Goal: Task Accomplishment & Management: Manage account settings

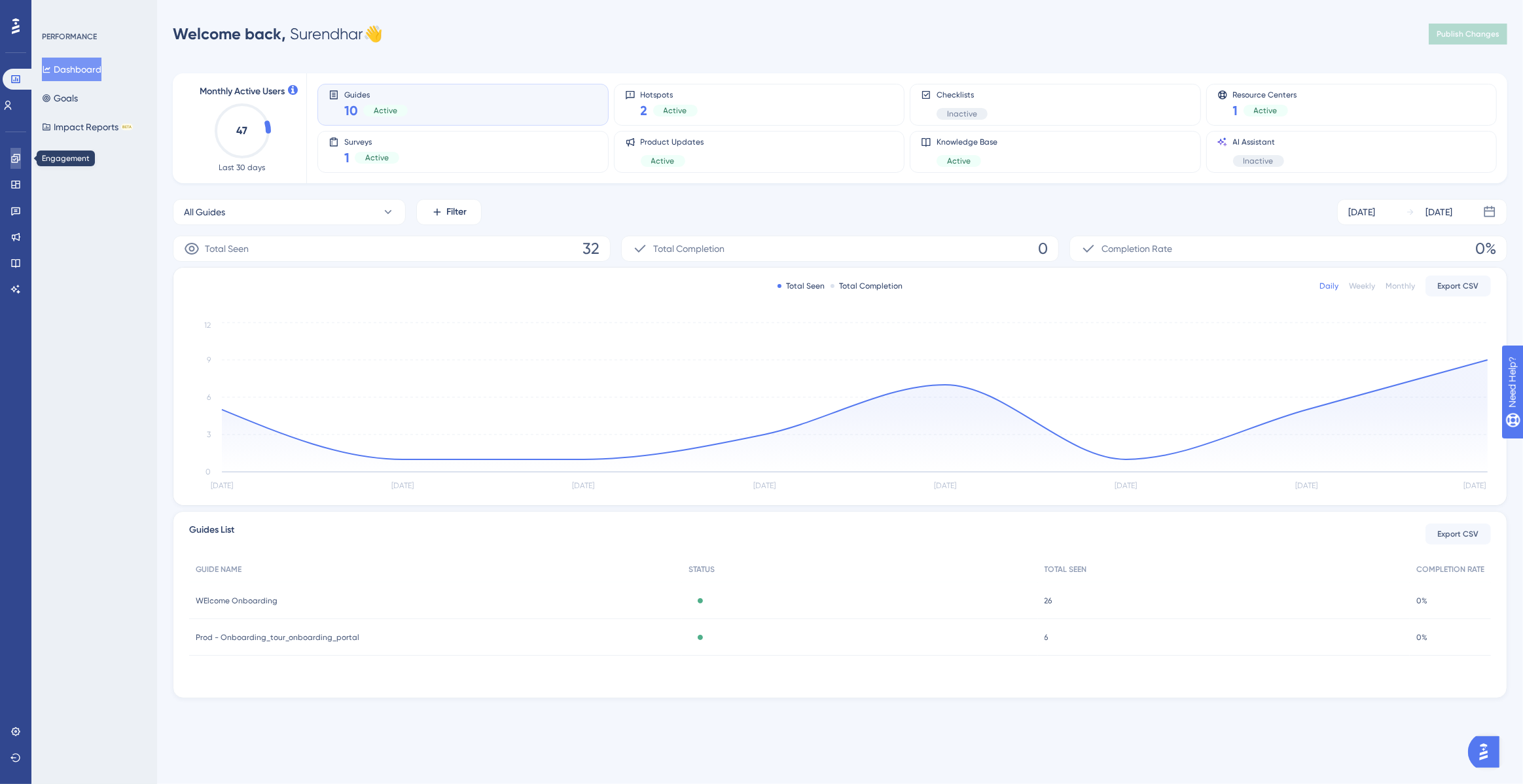
click at [19, 164] on link at bounding box center [15, 158] width 10 height 21
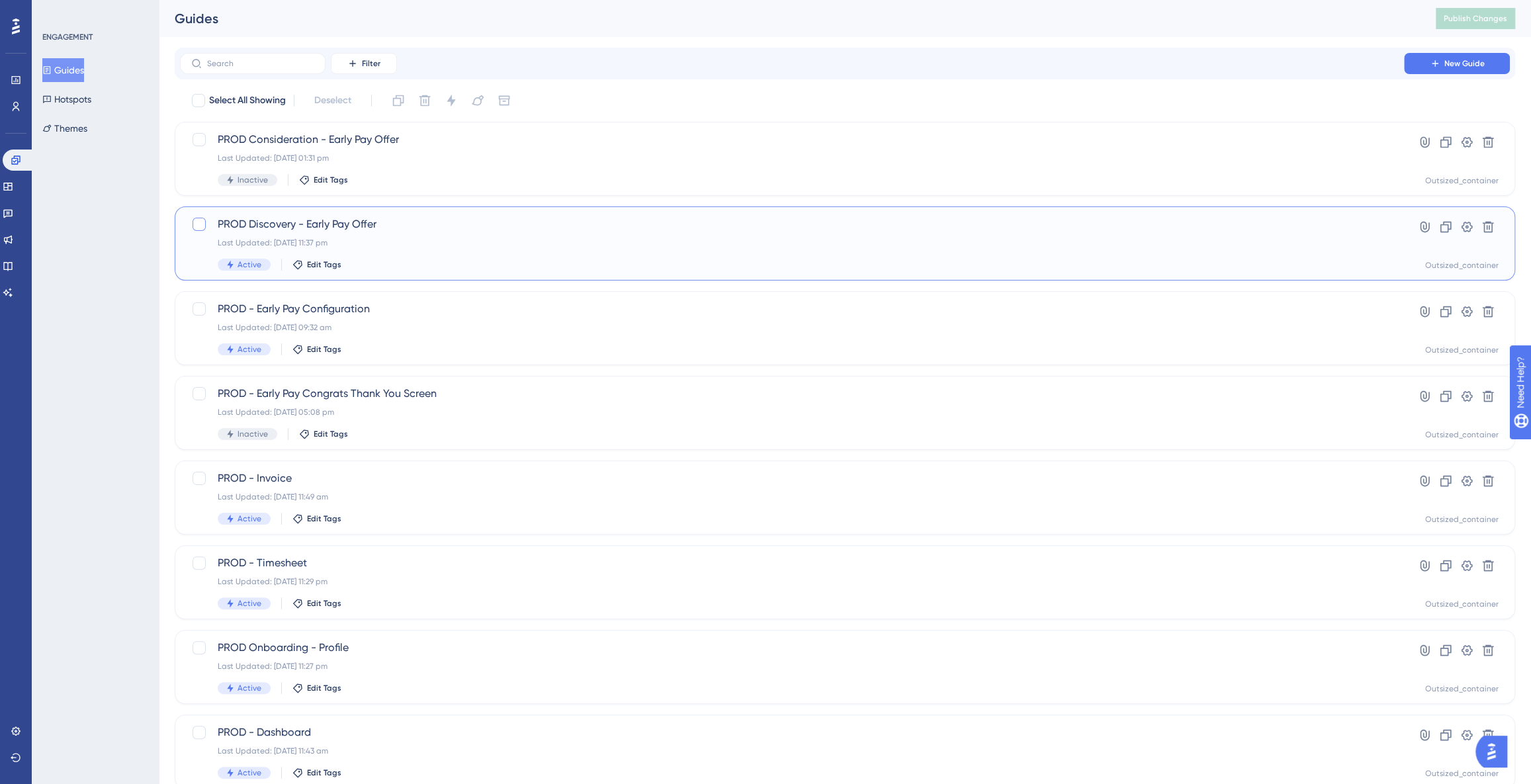
click at [202, 225] on div at bounding box center [199, 225] width 13 height 13
checkbox input "true"
click at [198, 303] on div at bounding box center [199, 309] width 13 height 13
checkbox input "true"
click at [204, 482] on div at bounding box center [199, 478] width 13 height 13
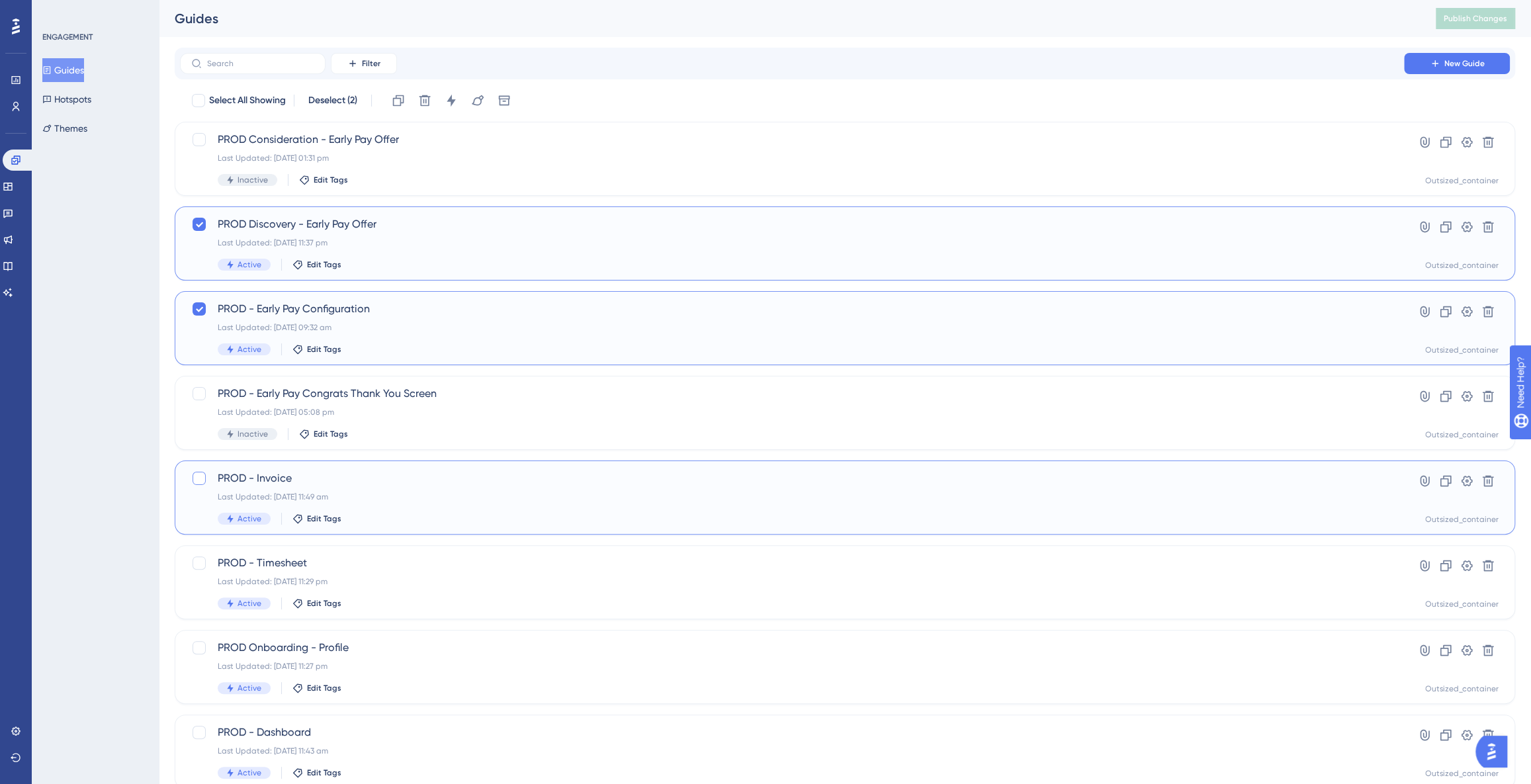
checkbox input "true"
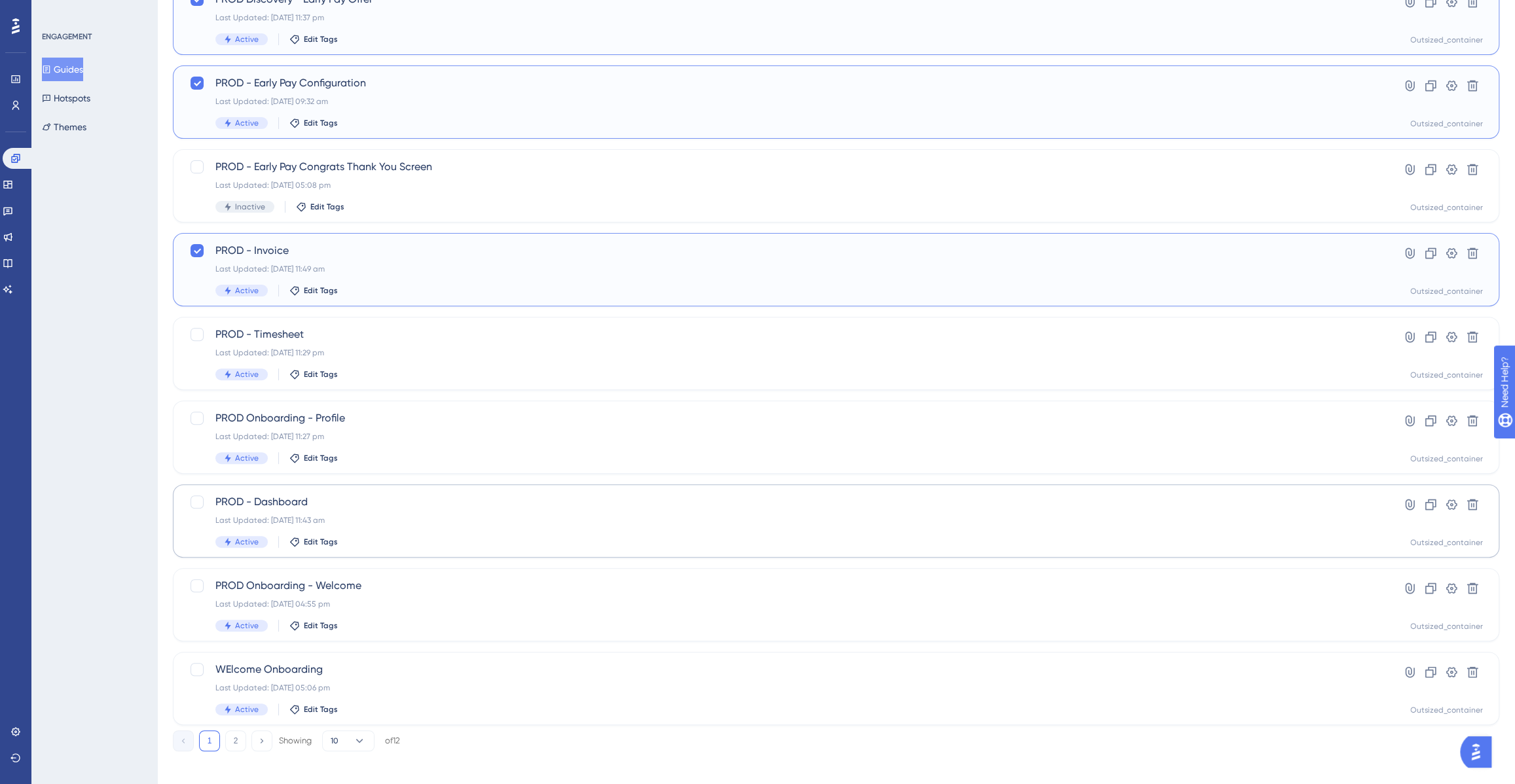
scroll to position [231, 0]
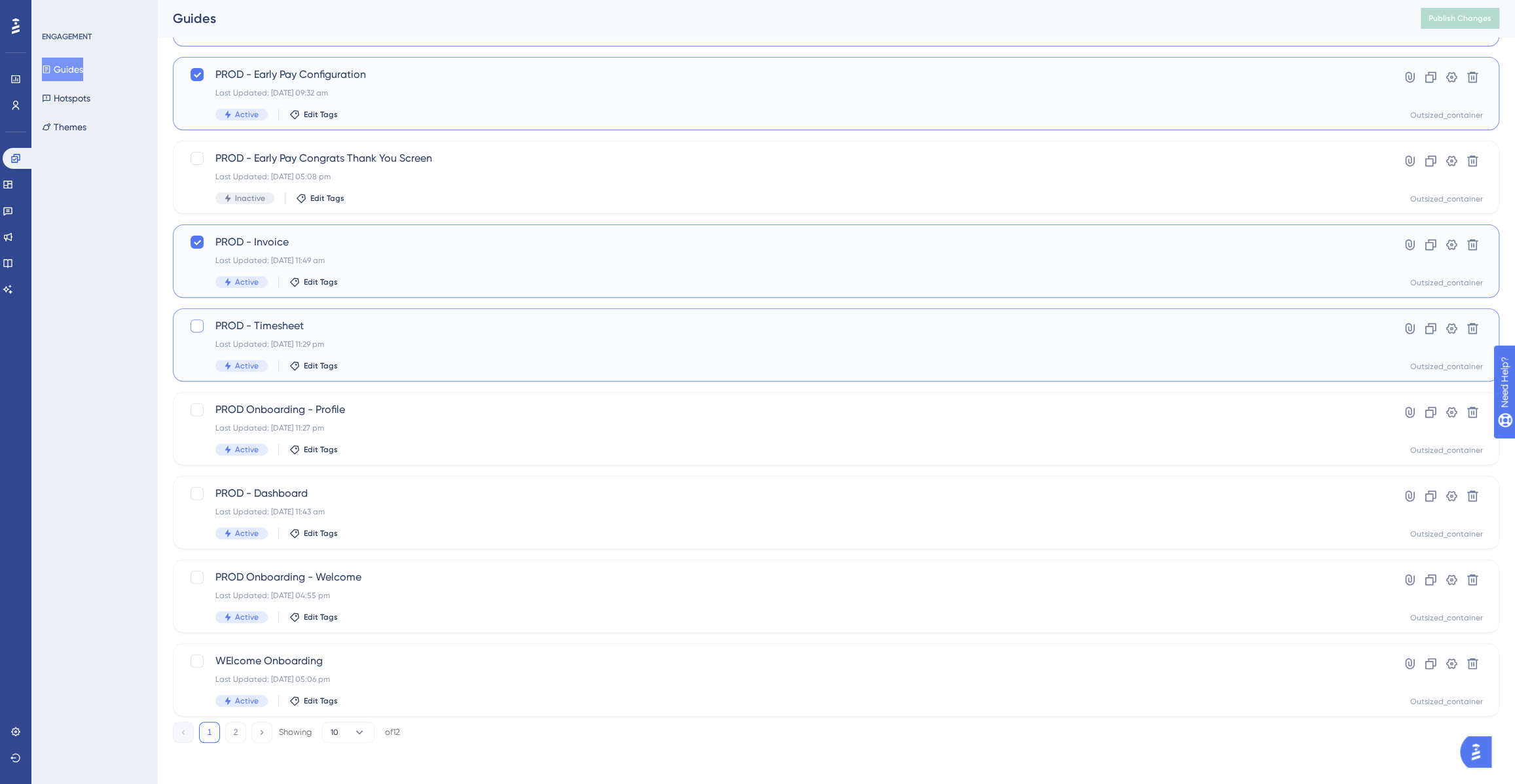
click at [195, 320] on div at bounding box center [197, 326] width 13 height 13
checkbox input "true"
click at [192, 404] on div at bounding box center [197, 409] width 13 height 13
checkbox input "true"
click at [203, 493] on div at bounding box center [197, 493] width 16 height 16
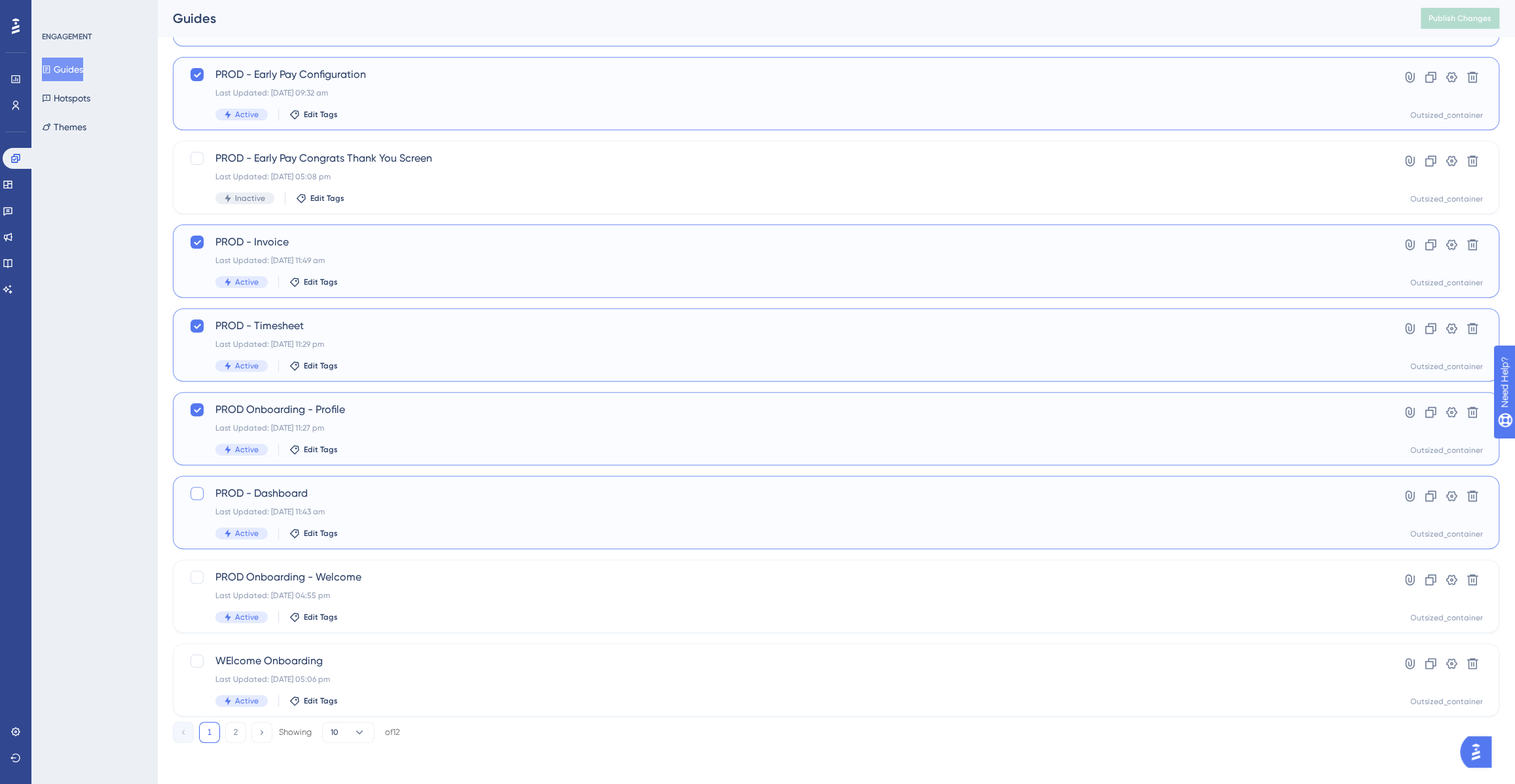
checkbox input "true"
drag, startPoint x: 189, startPoint y: 571, endPoint x: 200, endPoint y: 605, distance: 35.7
click at [189, 571] on div at bounding box center [197, 577] width 16 height 16
checkbox input "true"
click at [202, 664] on div at bounding box center [197, 661] width 13 height 13
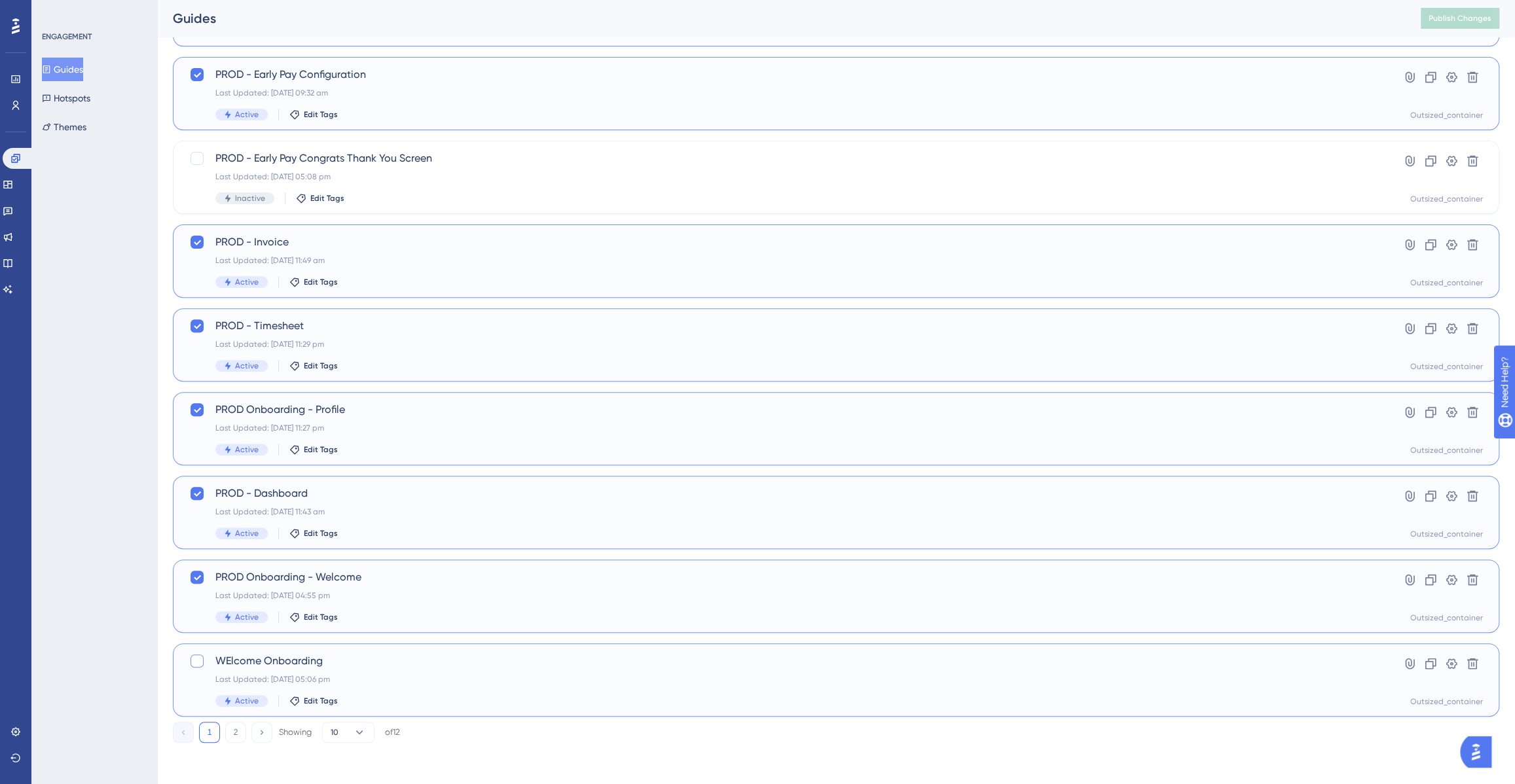
checkbox input "true"
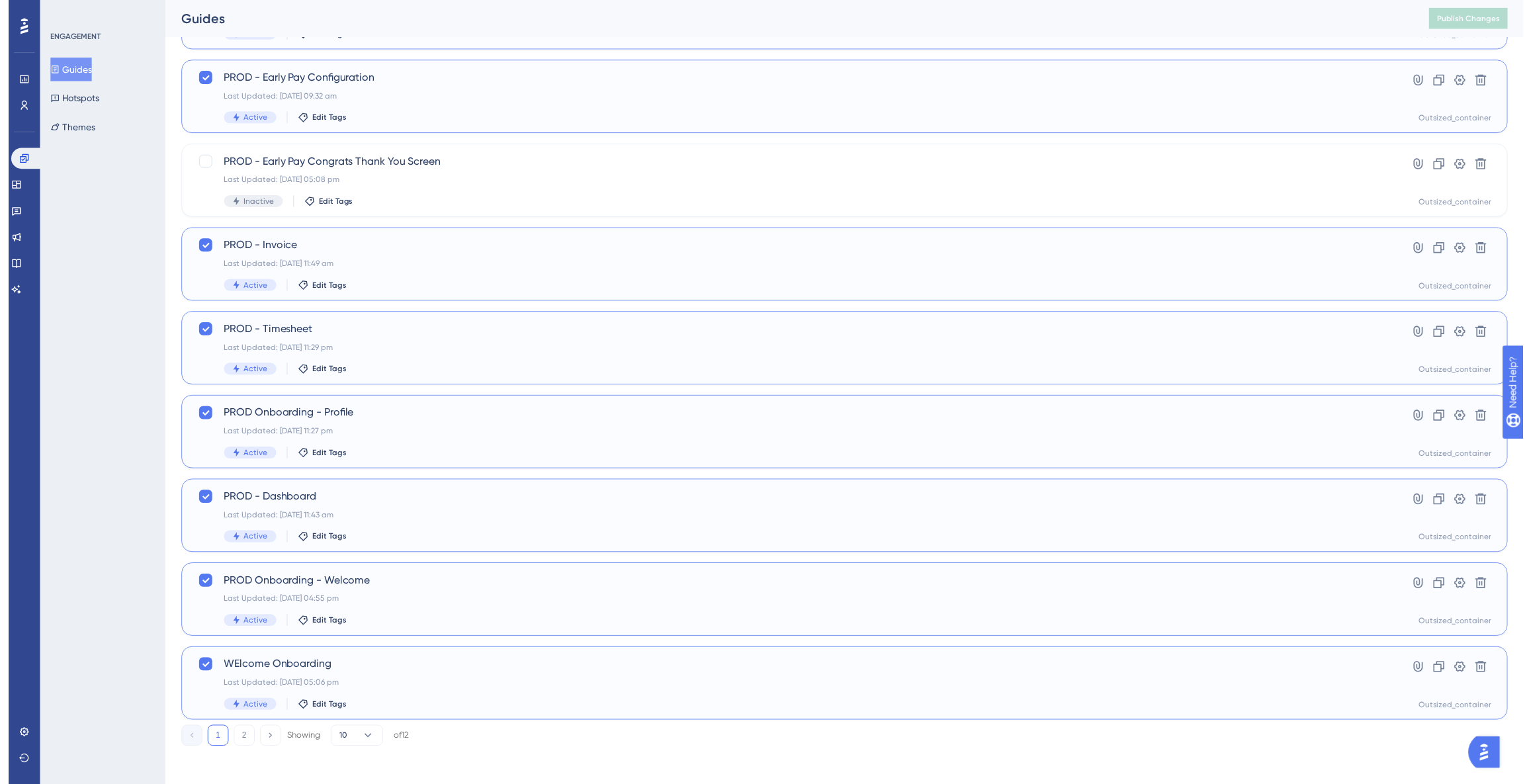
scroll to position [0, 0]
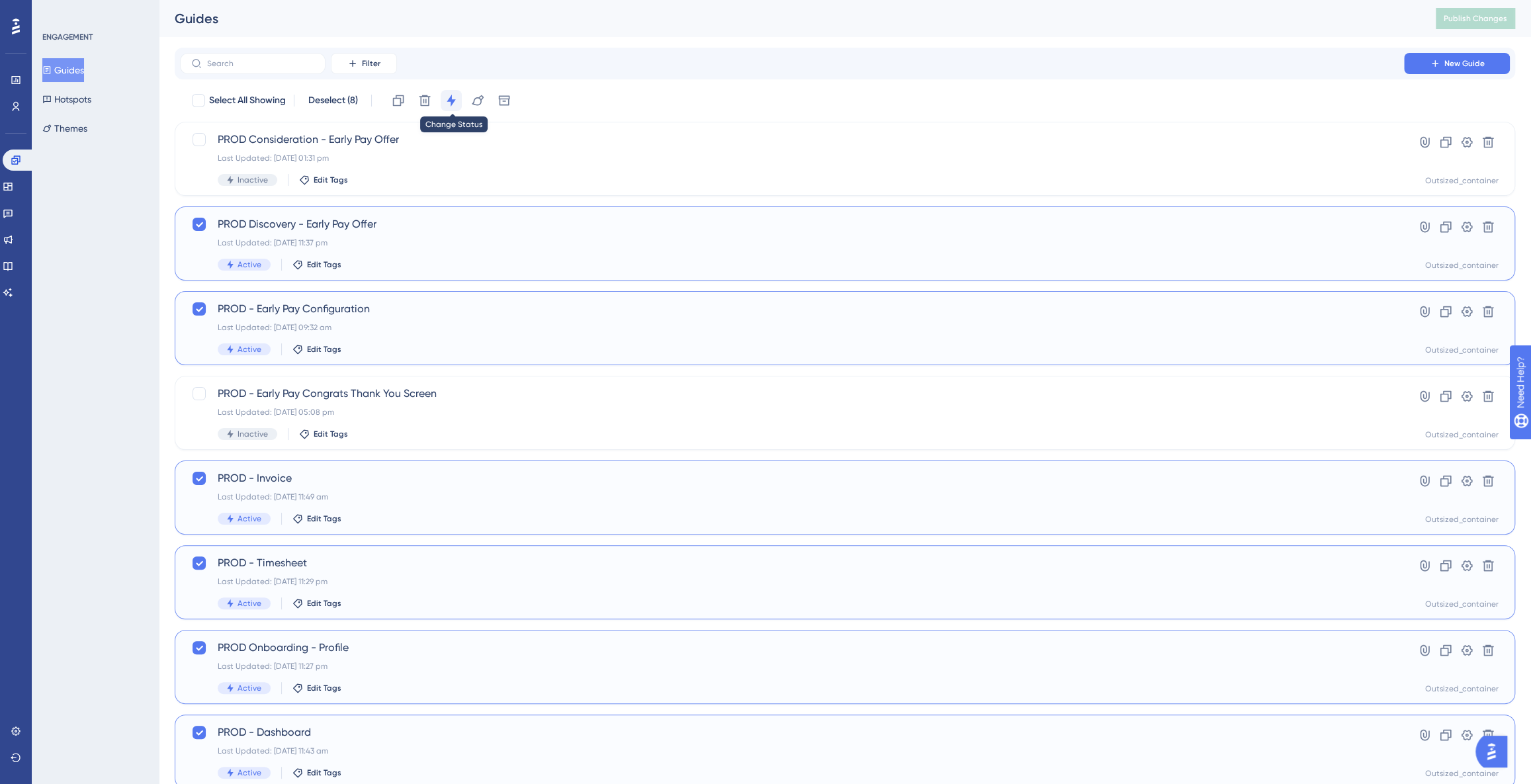
click at [454, 104] on icon at bounding box center [451, 100] width 13 height 13
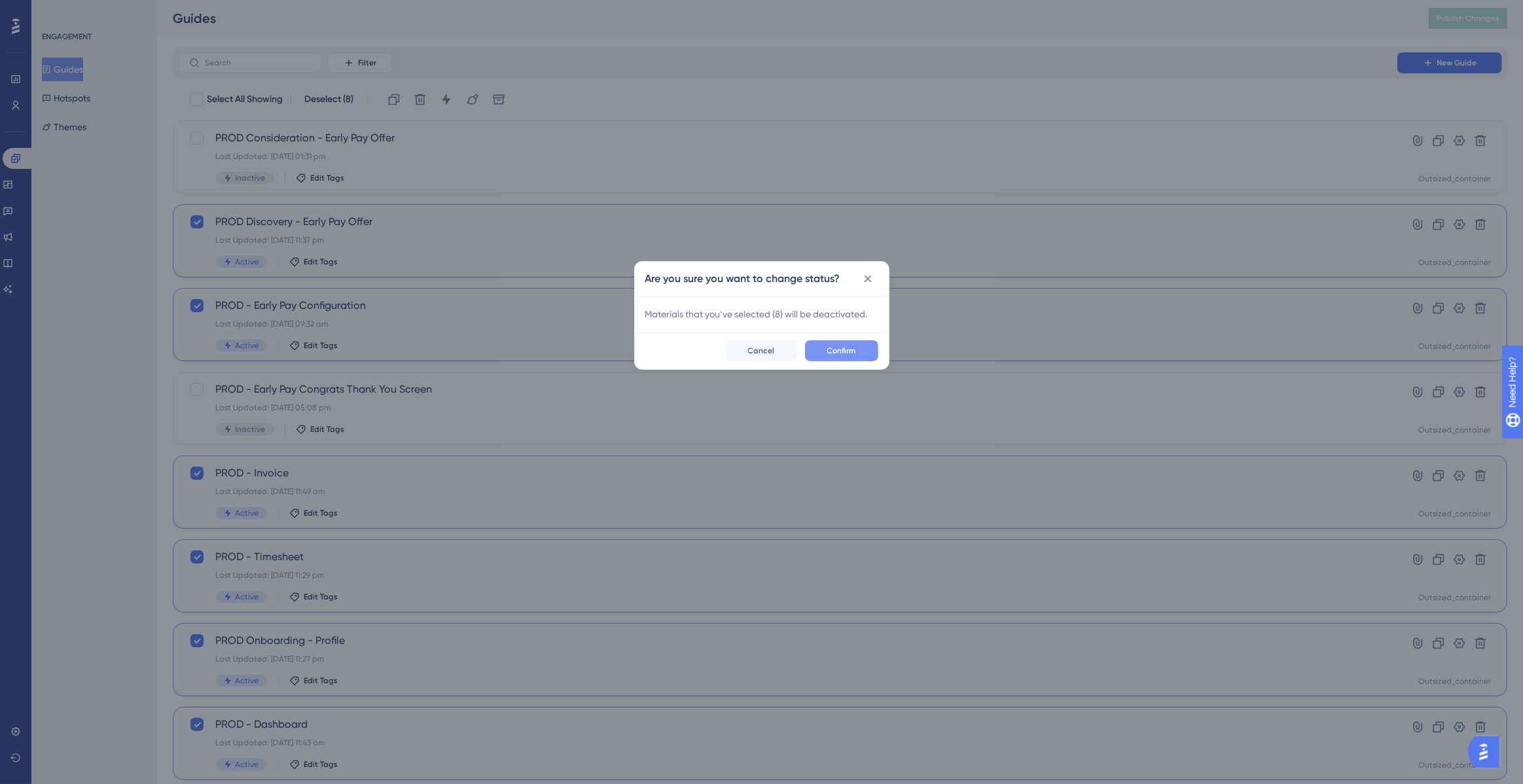
click at [853, 355] on span "Confirm" at bounding box center [842, 350] width 28 height 10
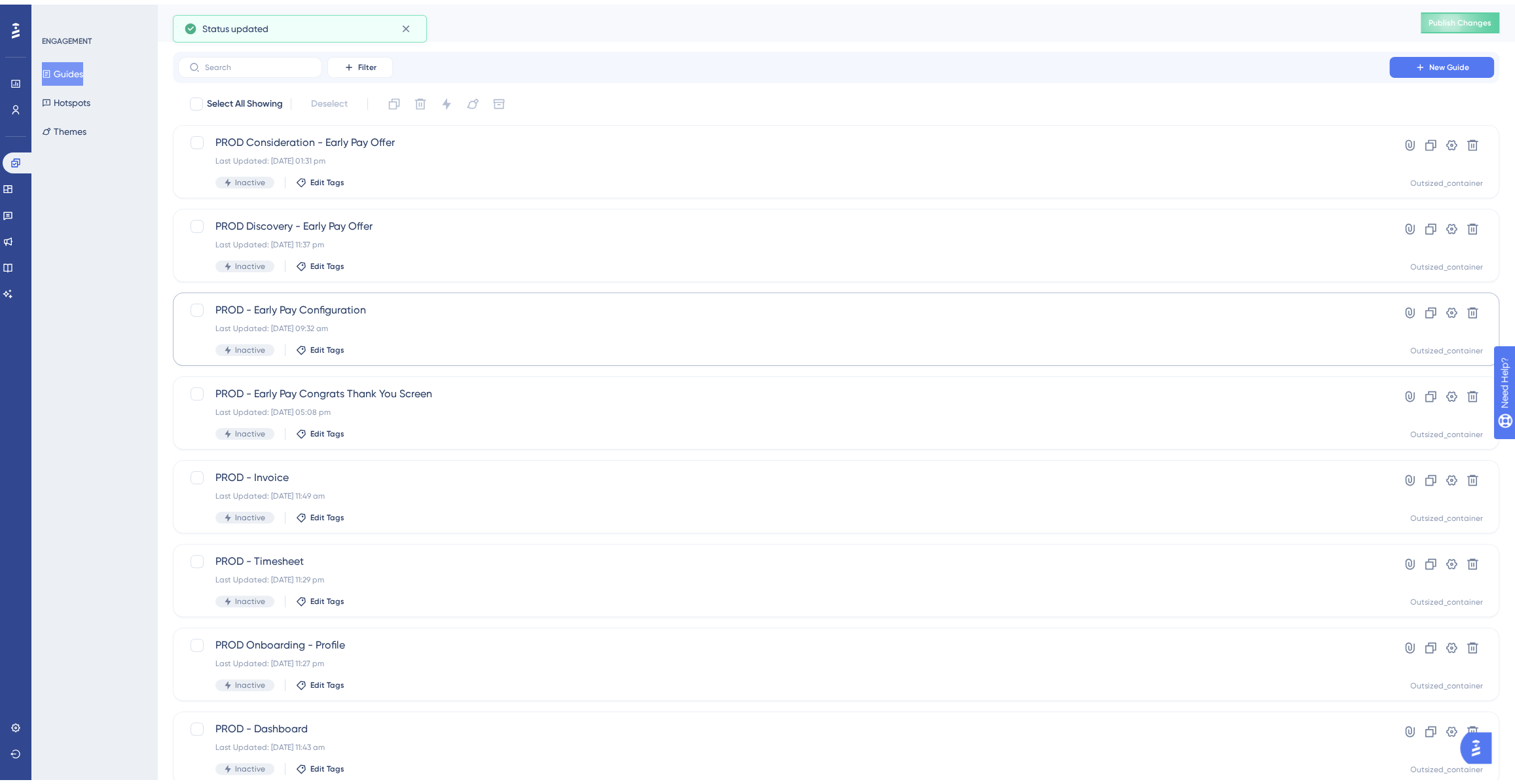
scroll to position [231, 0]
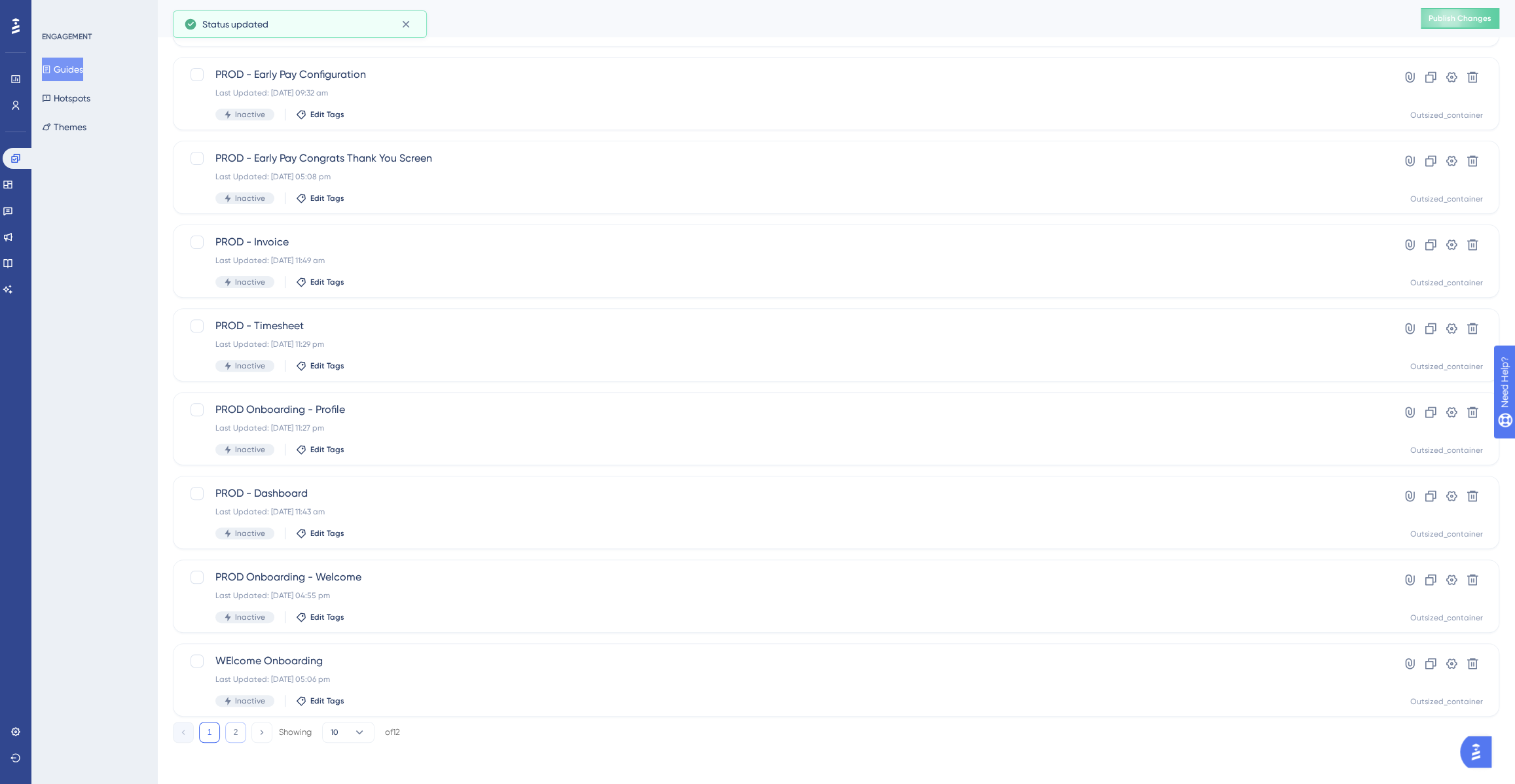
click at [240, 732] on button "2" at bounding box center [236, 732] width 21 height 21
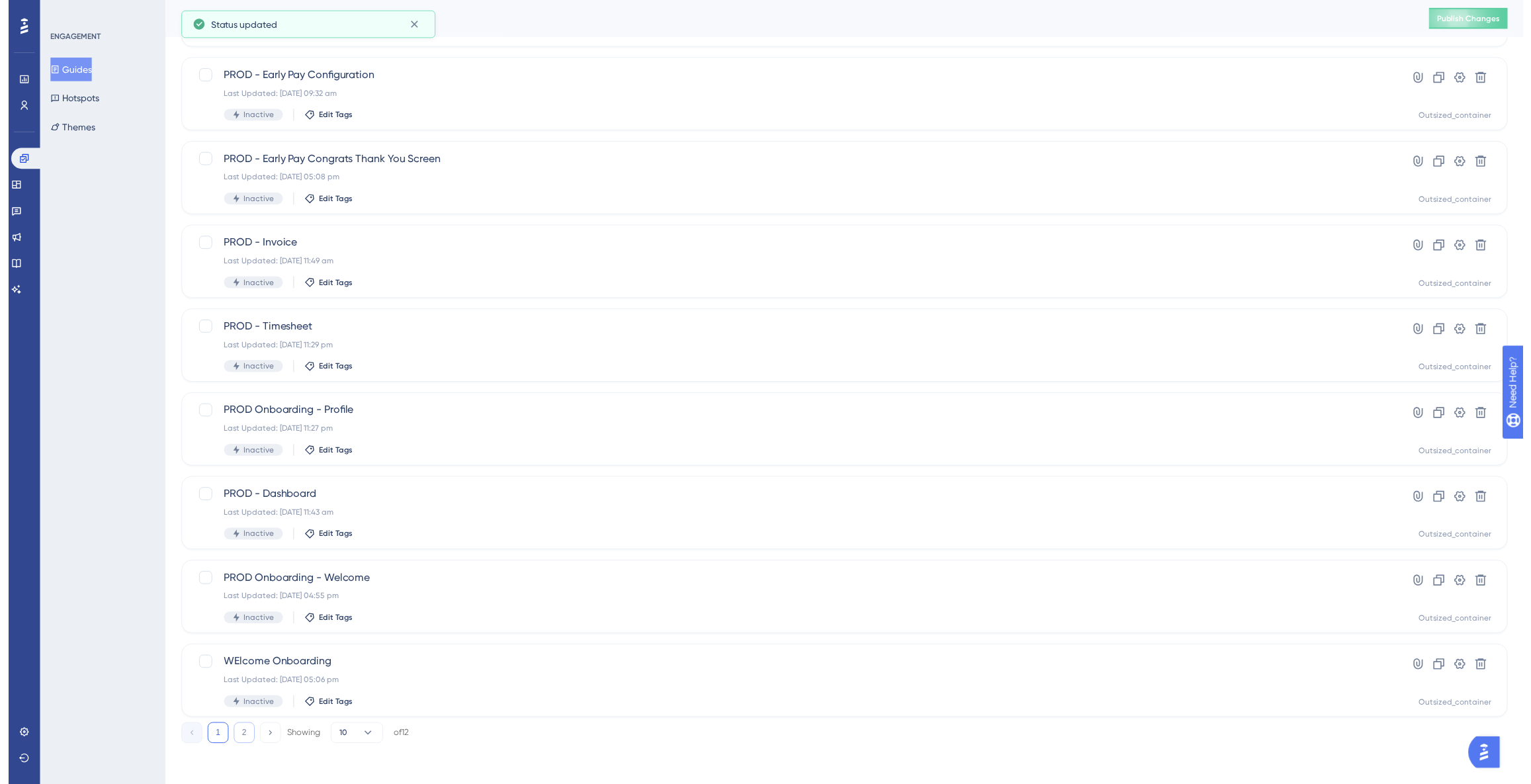
scroll to position [0, 0]
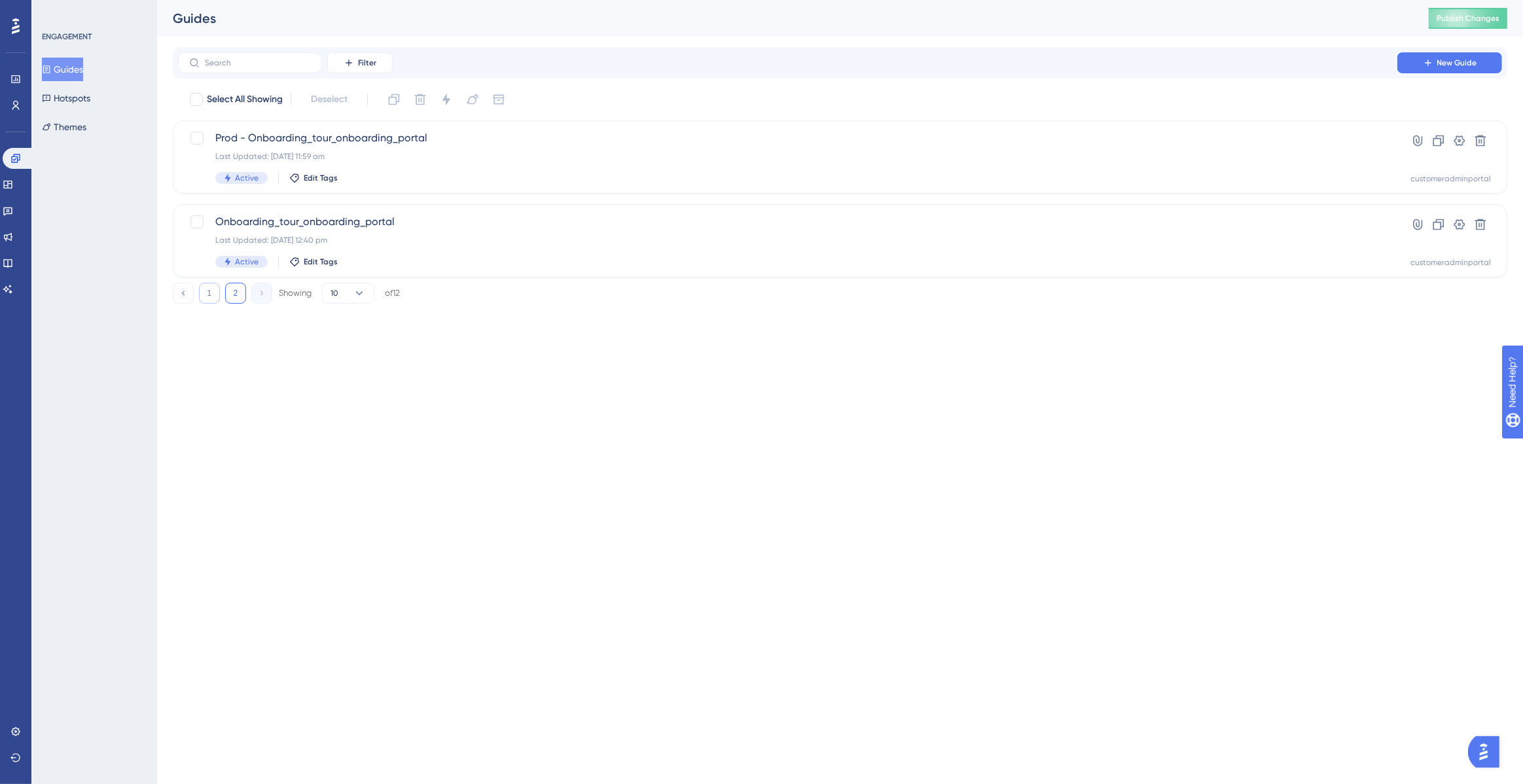
click at [216, 291] on button "1" at bounding box center [209, 293] width 21 height 21
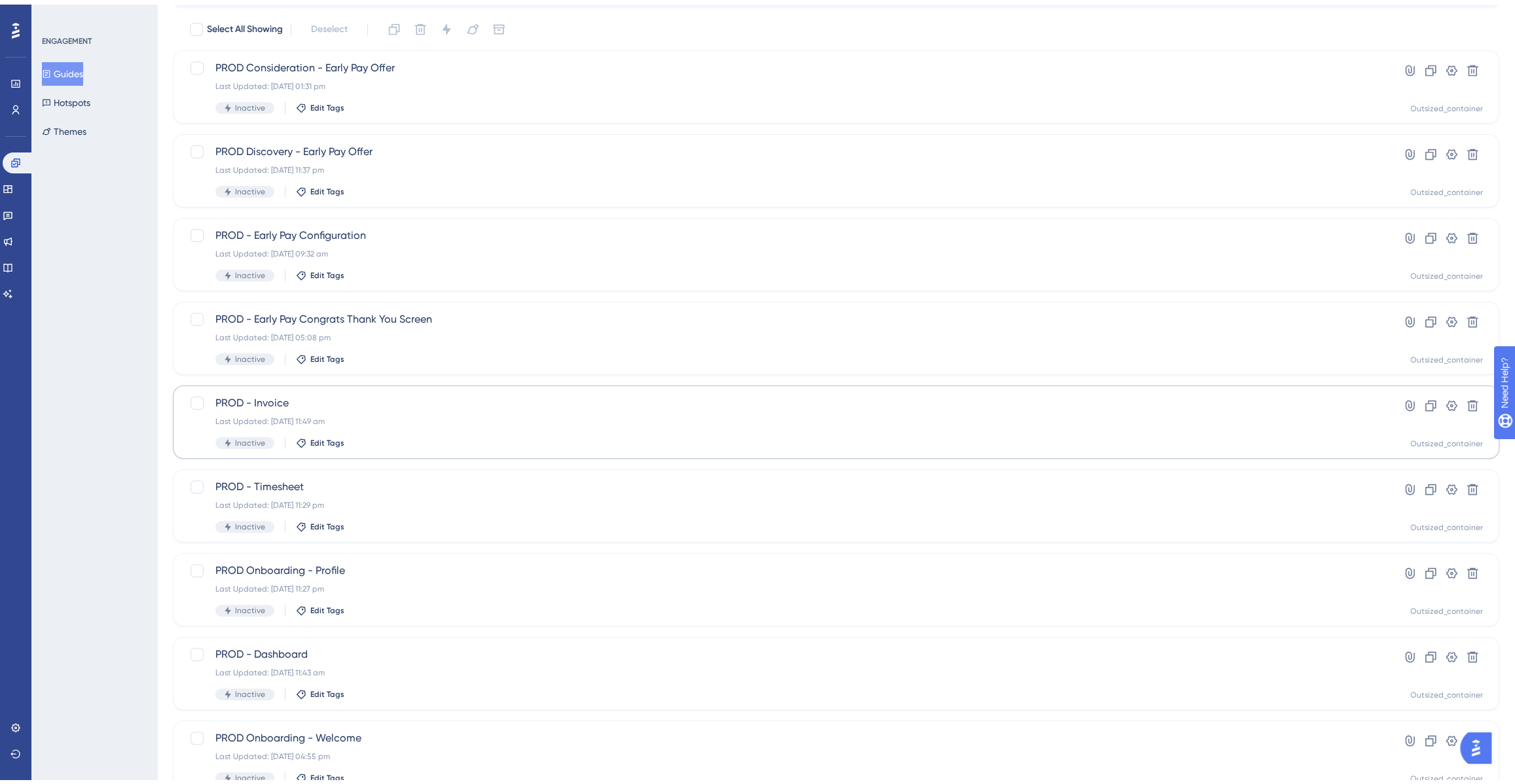
scroll to position [231, 0]
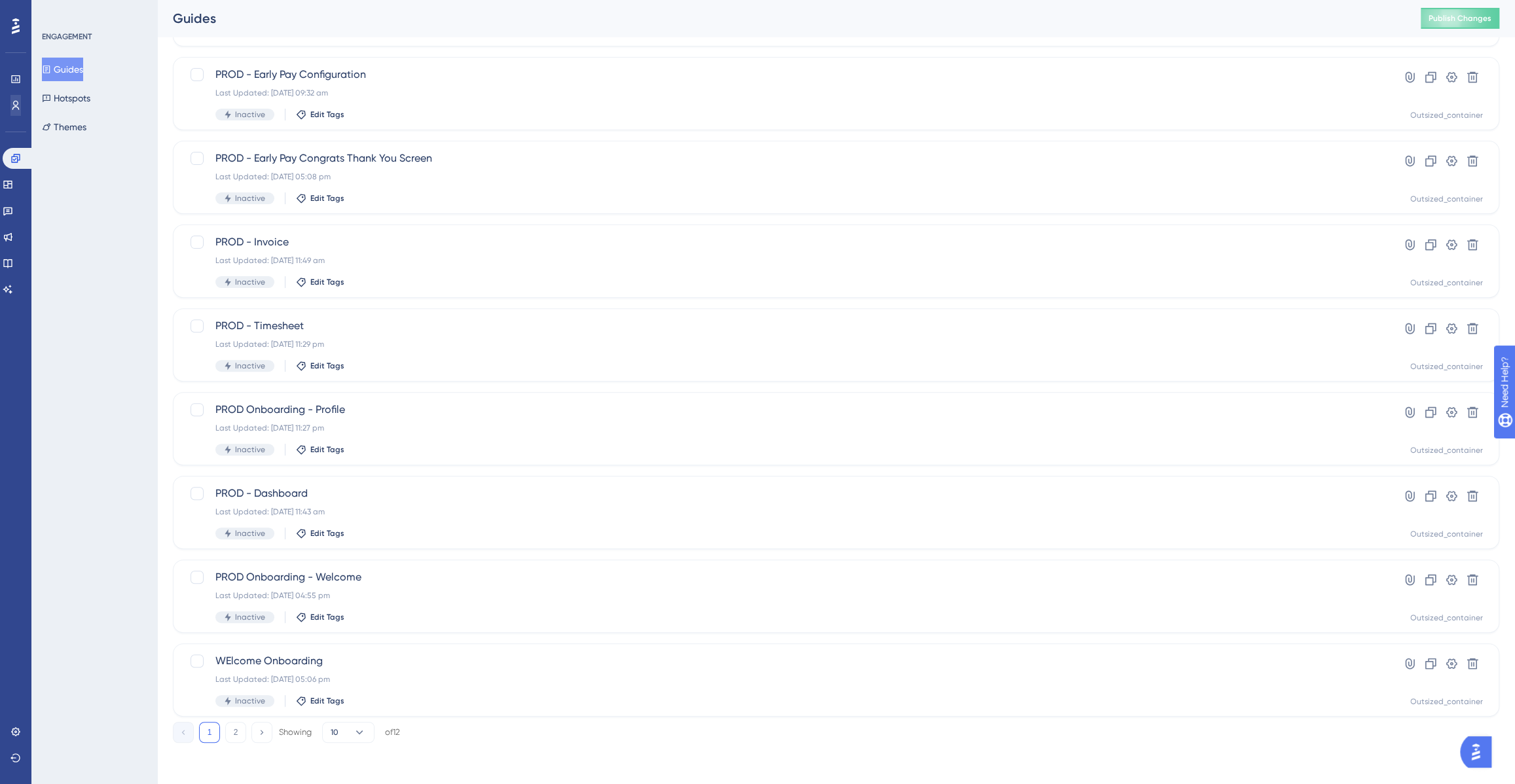
drag, startPoint x: 17, startPoint y: 120, endPoint x: 17, endPoint y: 110, distance: 10.0
click at [17, 119] on div "Engagement Widgets Feedback Product Updates Knowledge Base AI Assistant" at bounding box center [16, 207] width 26 height 183
click at [17, 110] on icon at bounding box center [15, 105] width 10 height 10
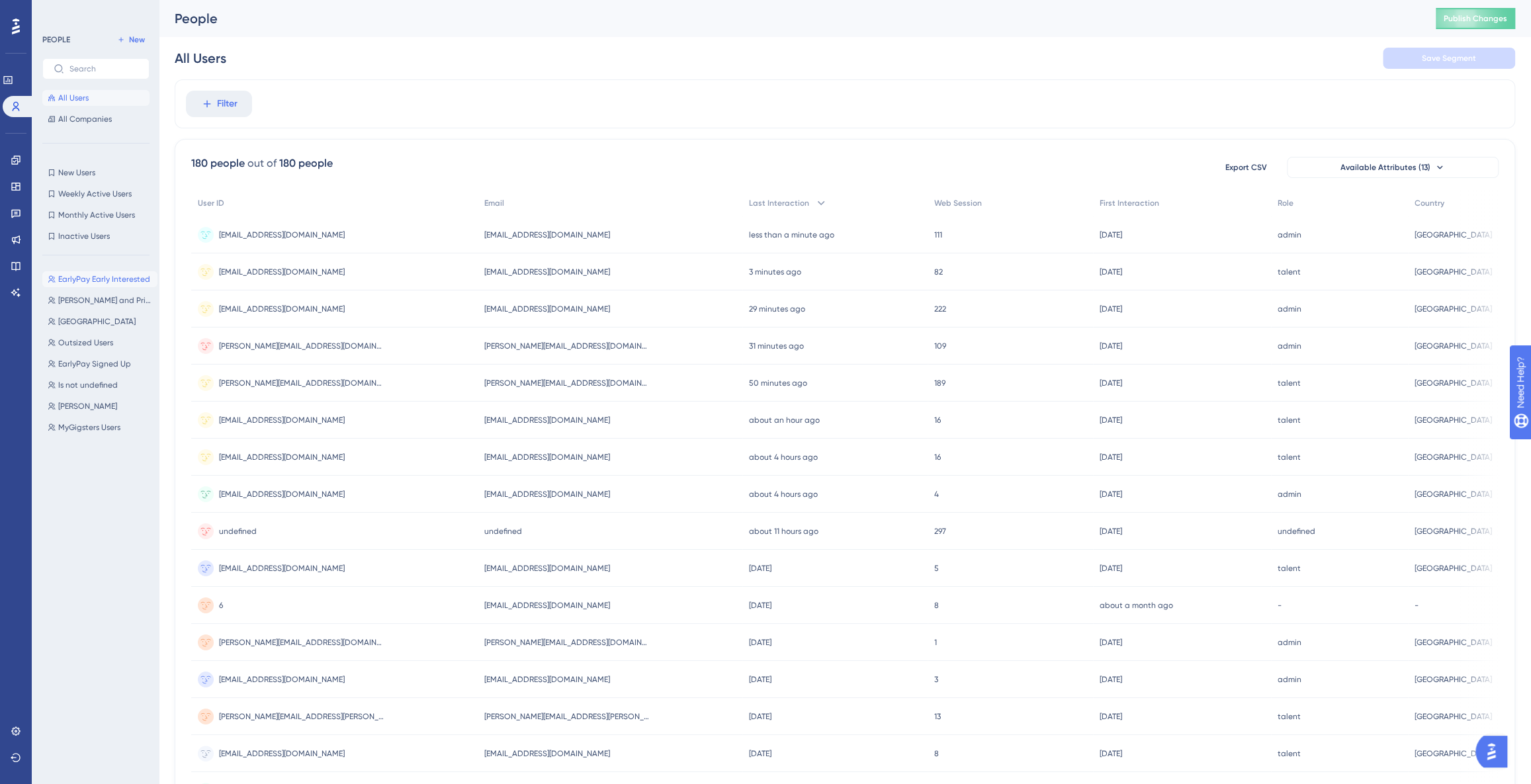
click at [87, 280] on span "EarlyPay Early Interested" at bounding box center [104, 278] width 92 height 11
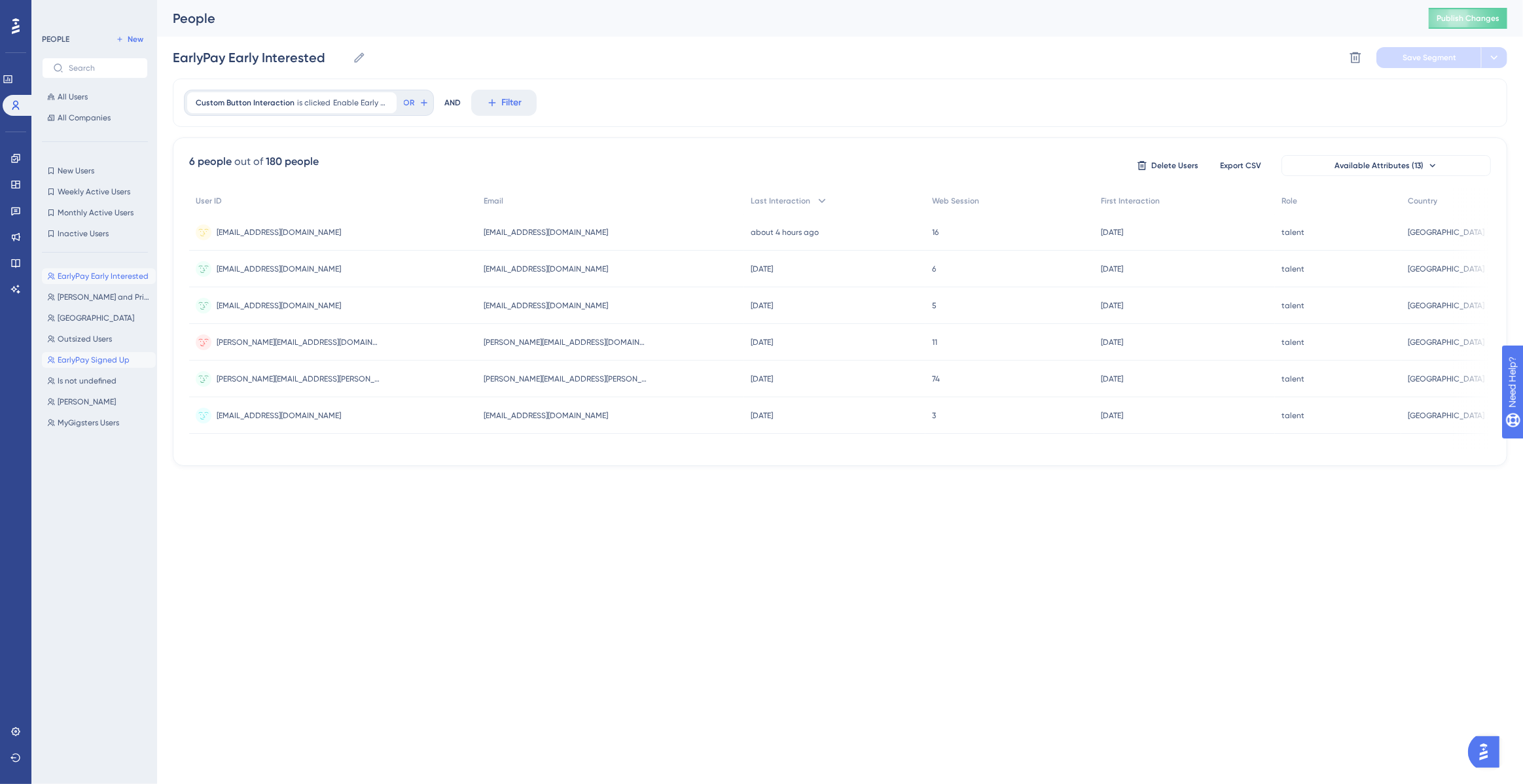
click at [105, 357] on span "EarlyPay Signed Up" at bounding box center [94, 359] width 72 height 10
type input "EarlyPay Signed Up"
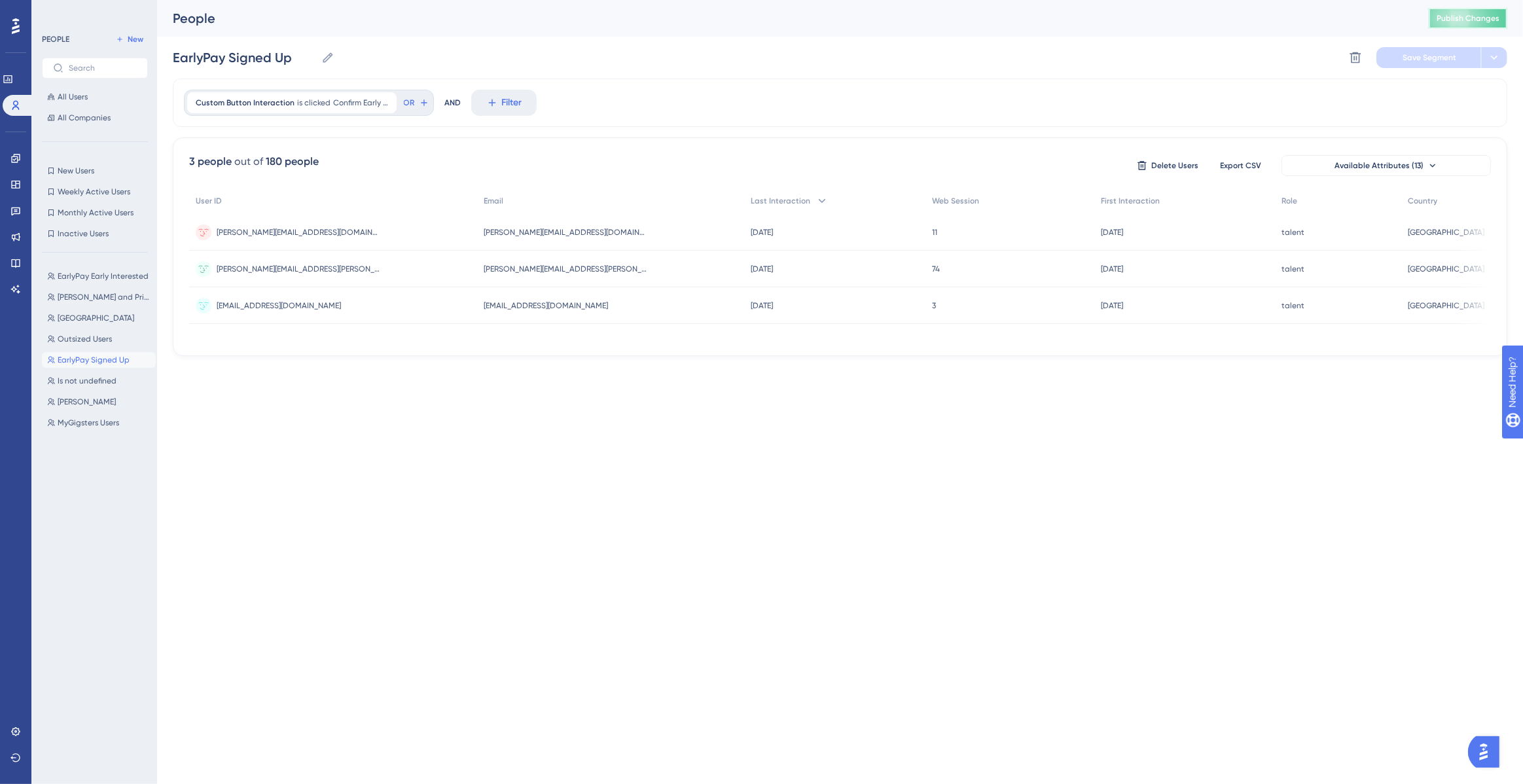
click at [1474, 18] on span "Publish Changes" at bounding box center [1468, 18] width 62 height 10
click at [12, 102] on icon at bounding box center [15, 105] width 10 height 10
click at [20, 158] on icon at bounding box center [15, 158] width 9 height 9
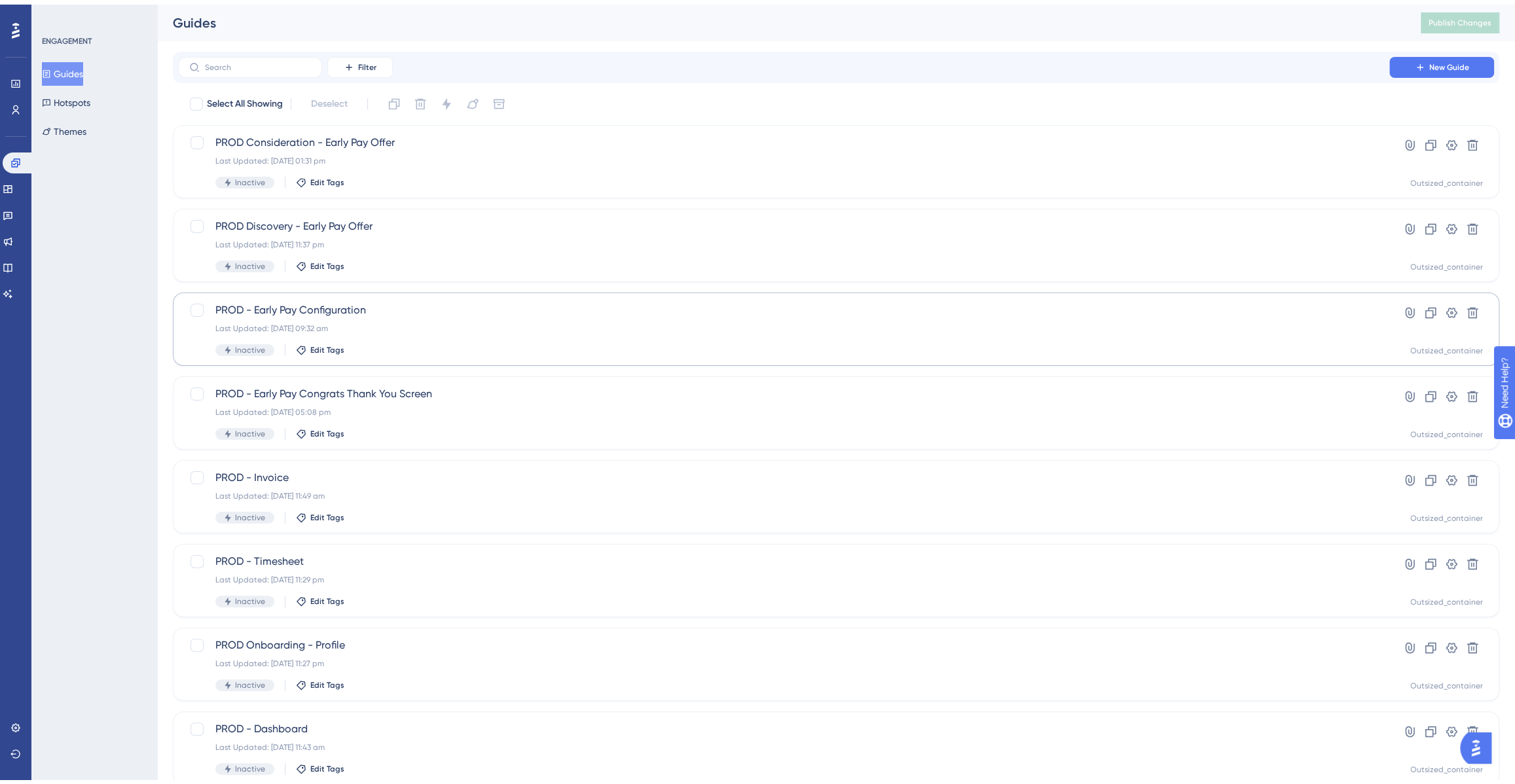
scroll to position [231, 0]
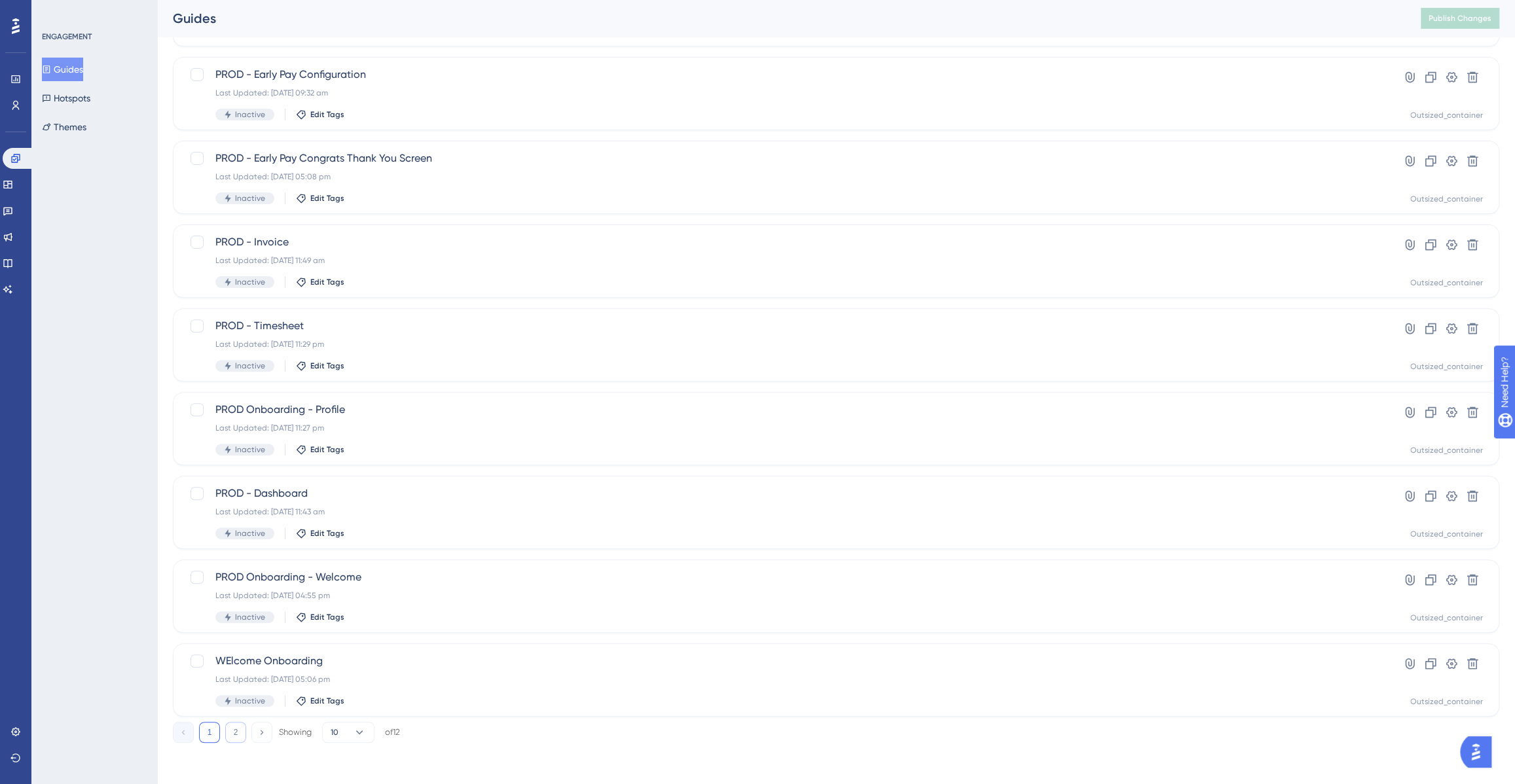
click at [241, 737] on button "2" at bounding box center [236, 732] width 21 height 21
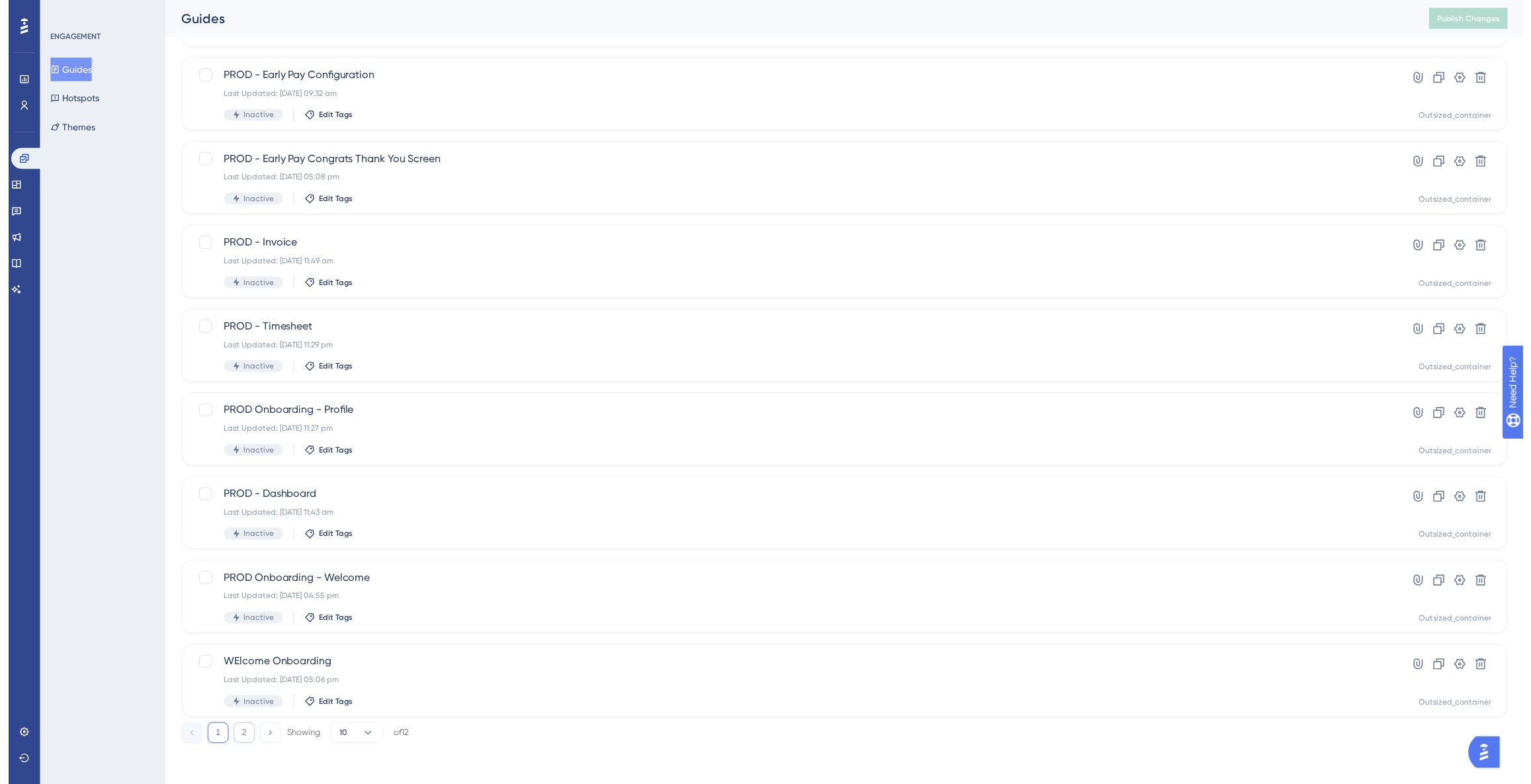
scroll to position [0, 0]
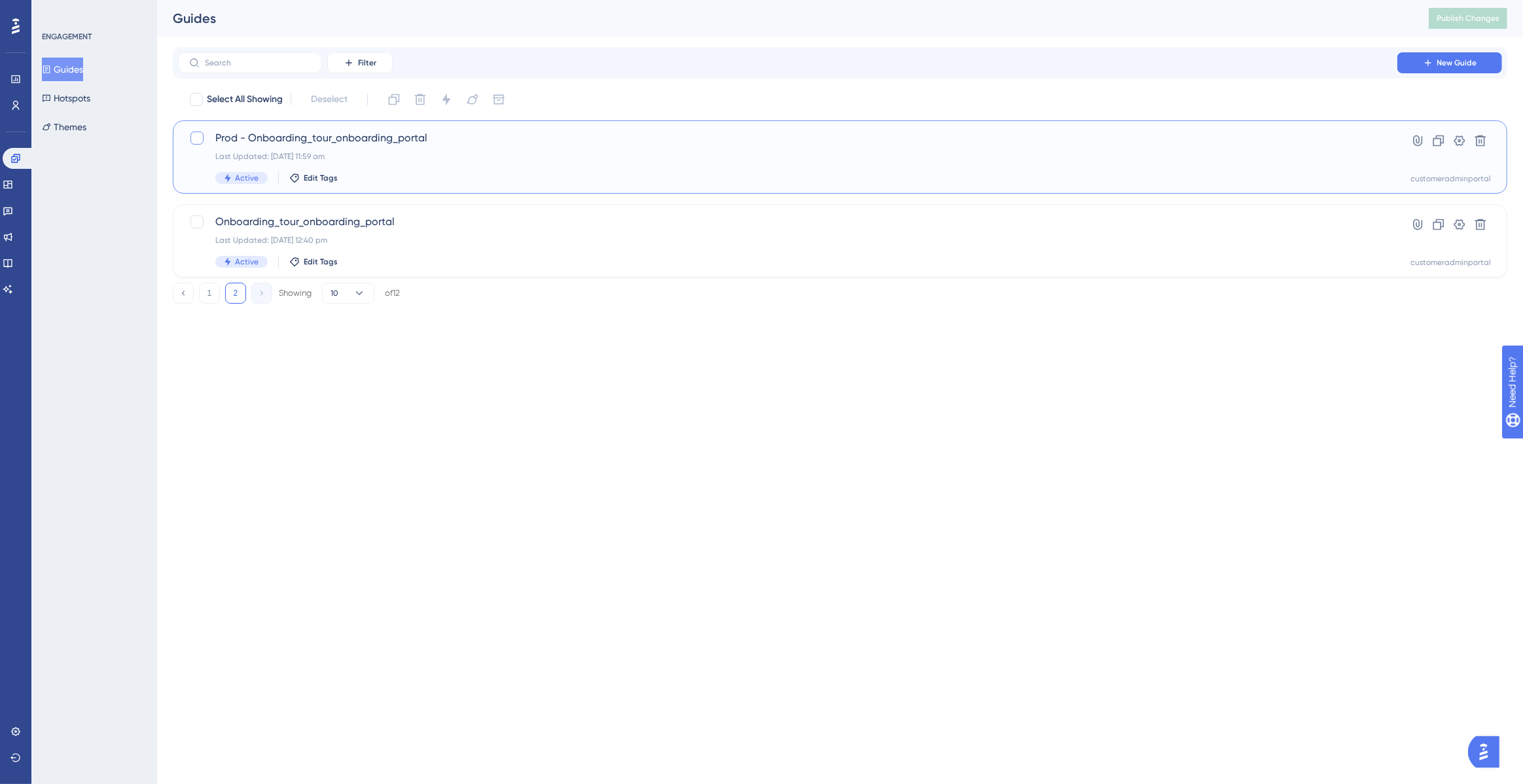
click at [196, 134] on div at bounding box center [197, 138] width 13 height 13
checkbox input "true"
click at [199, 221] on div at bounding box center [197, 222] width 13 height 13
checkbox input "true"
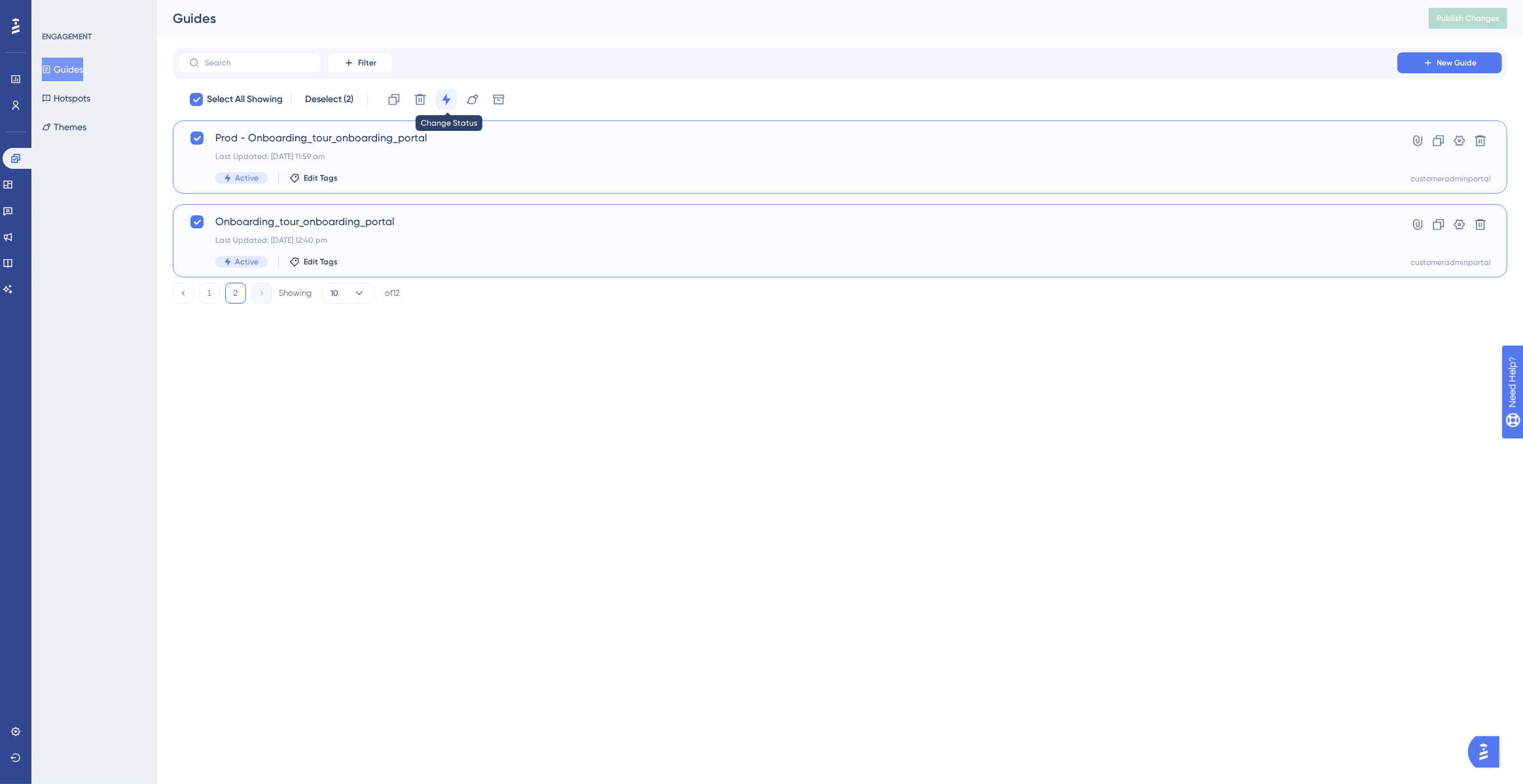
click at [445, 95] on icon at bounding box center [446, 99] width 13 height 13
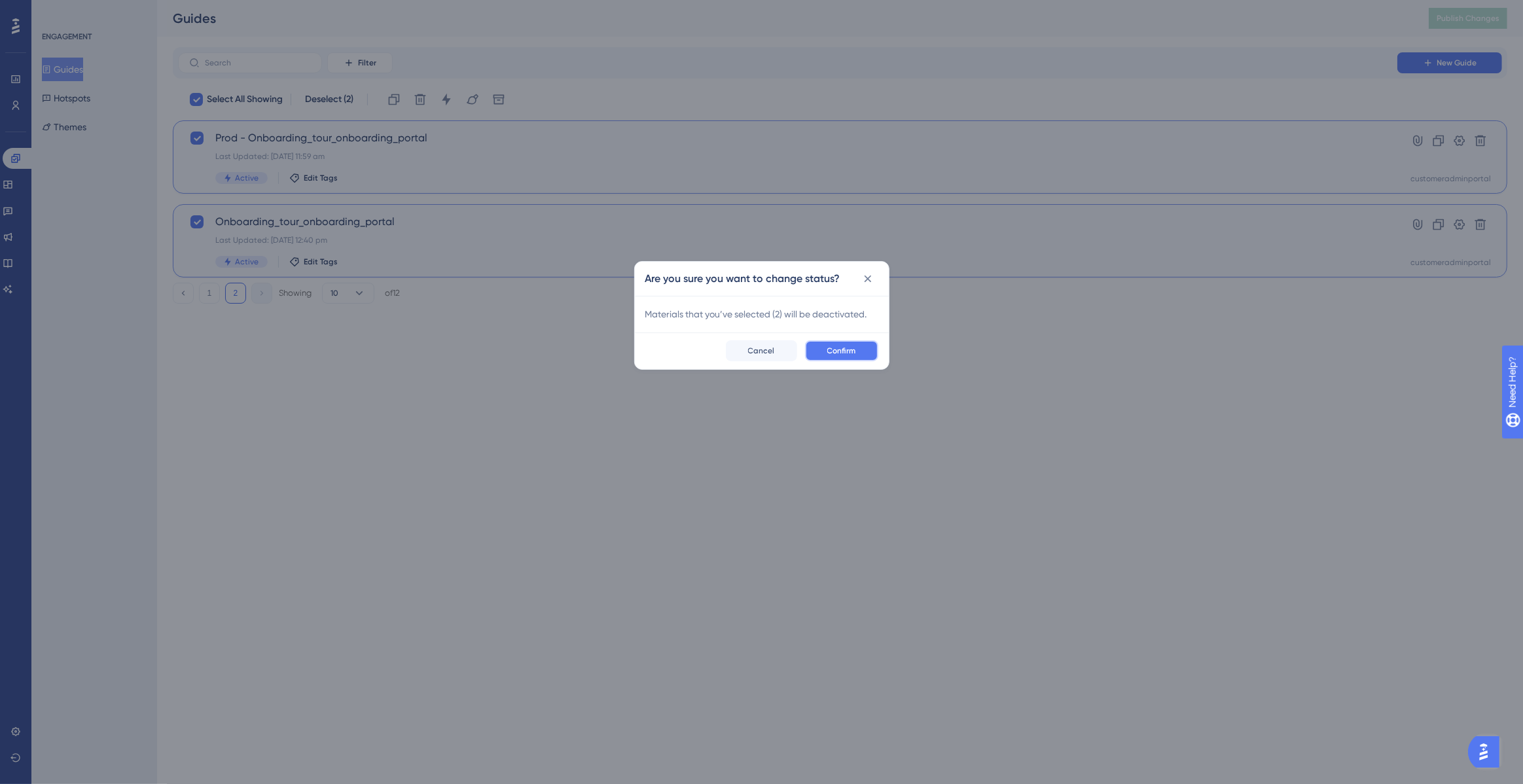
click at [834, 343] on button "Confirm" at bounding box center [841, 351] width 73 height 21
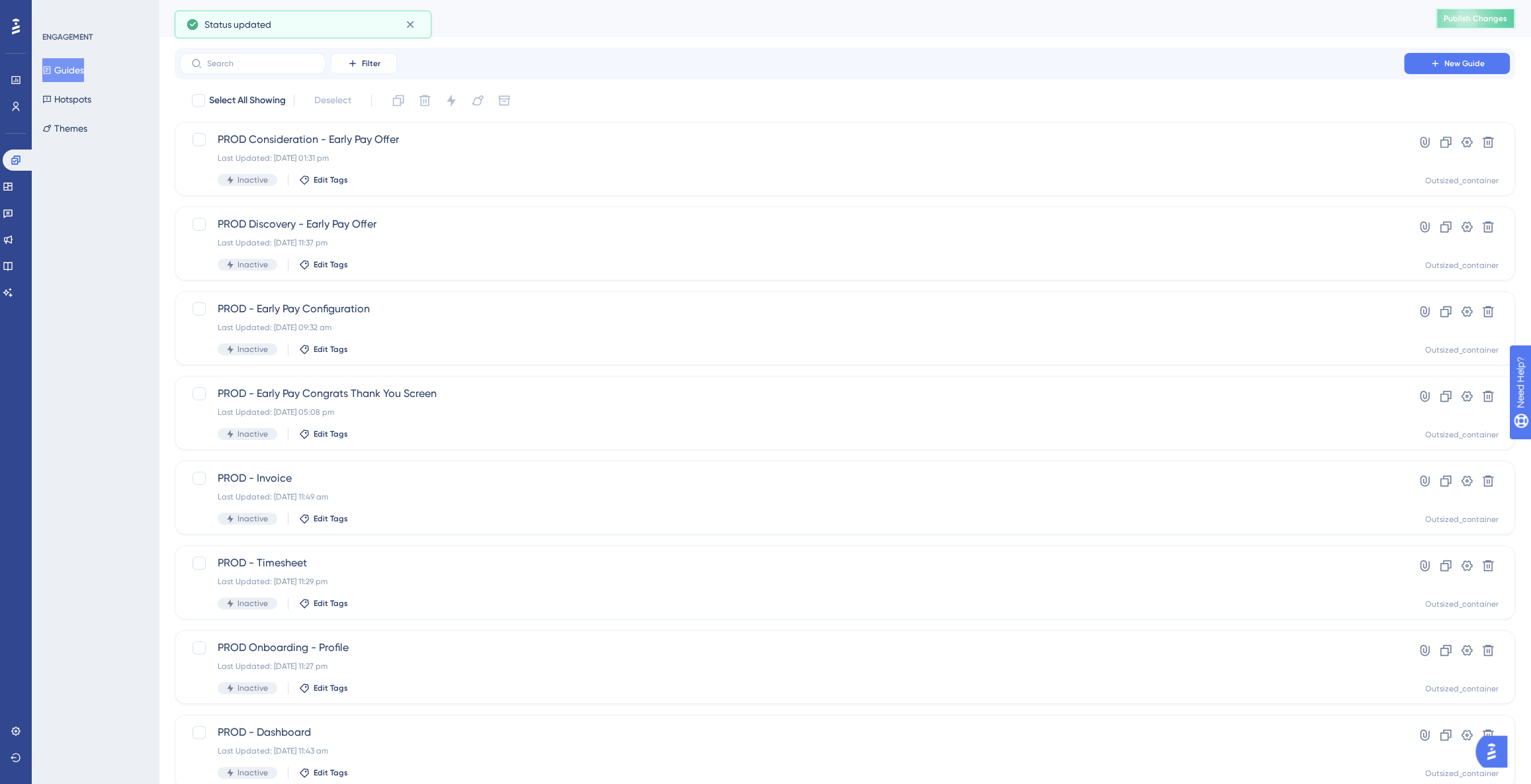
click at [1483, 17] on span "Publish Changes" at bounding box center [1476, 18] width 63 height 11
click at [21, 731] on link at bounding box center [15, 730] width 11 height 21
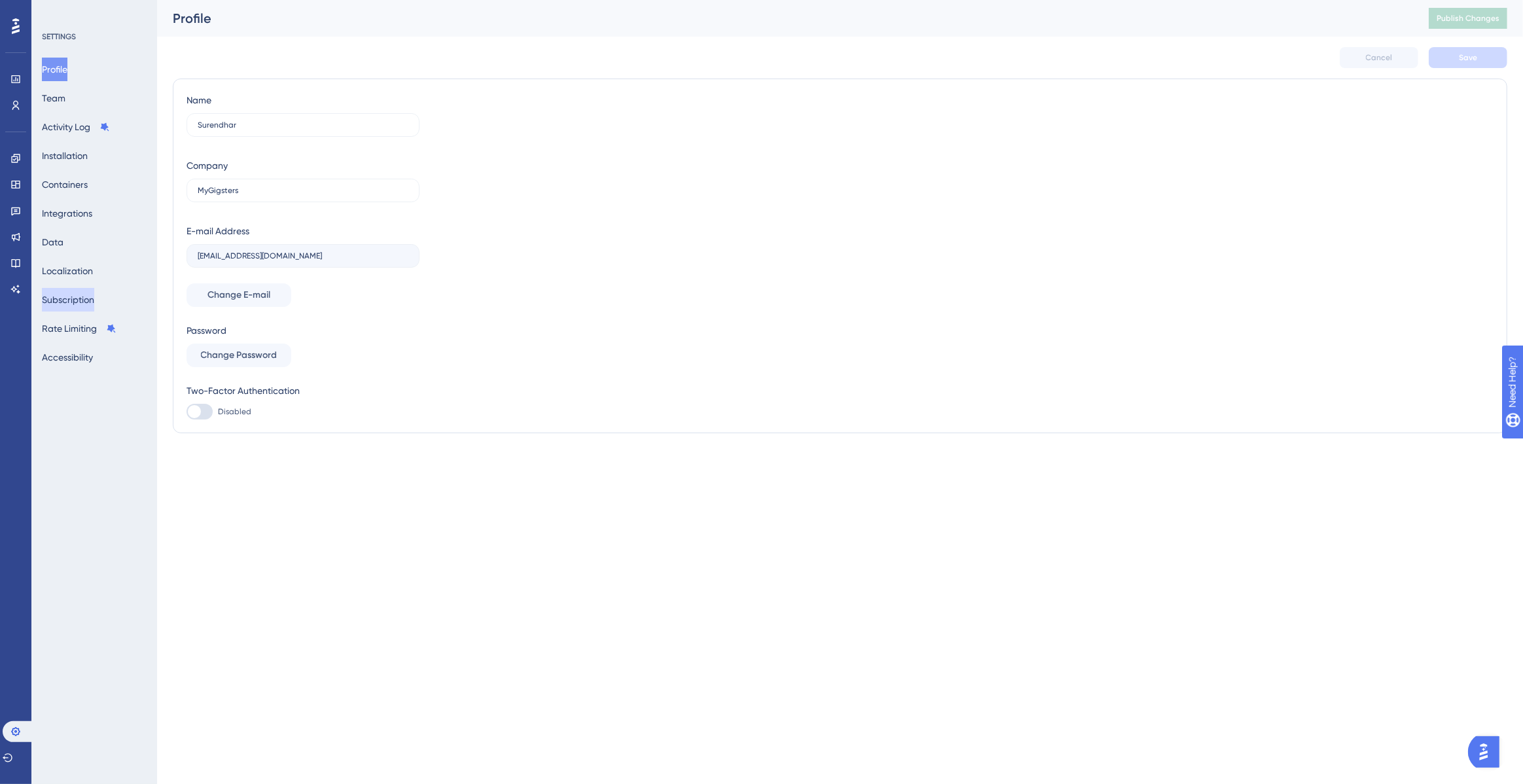
click at [94, 303] on button "Subscription" at bounding box center [67, 299] width 52 height 24
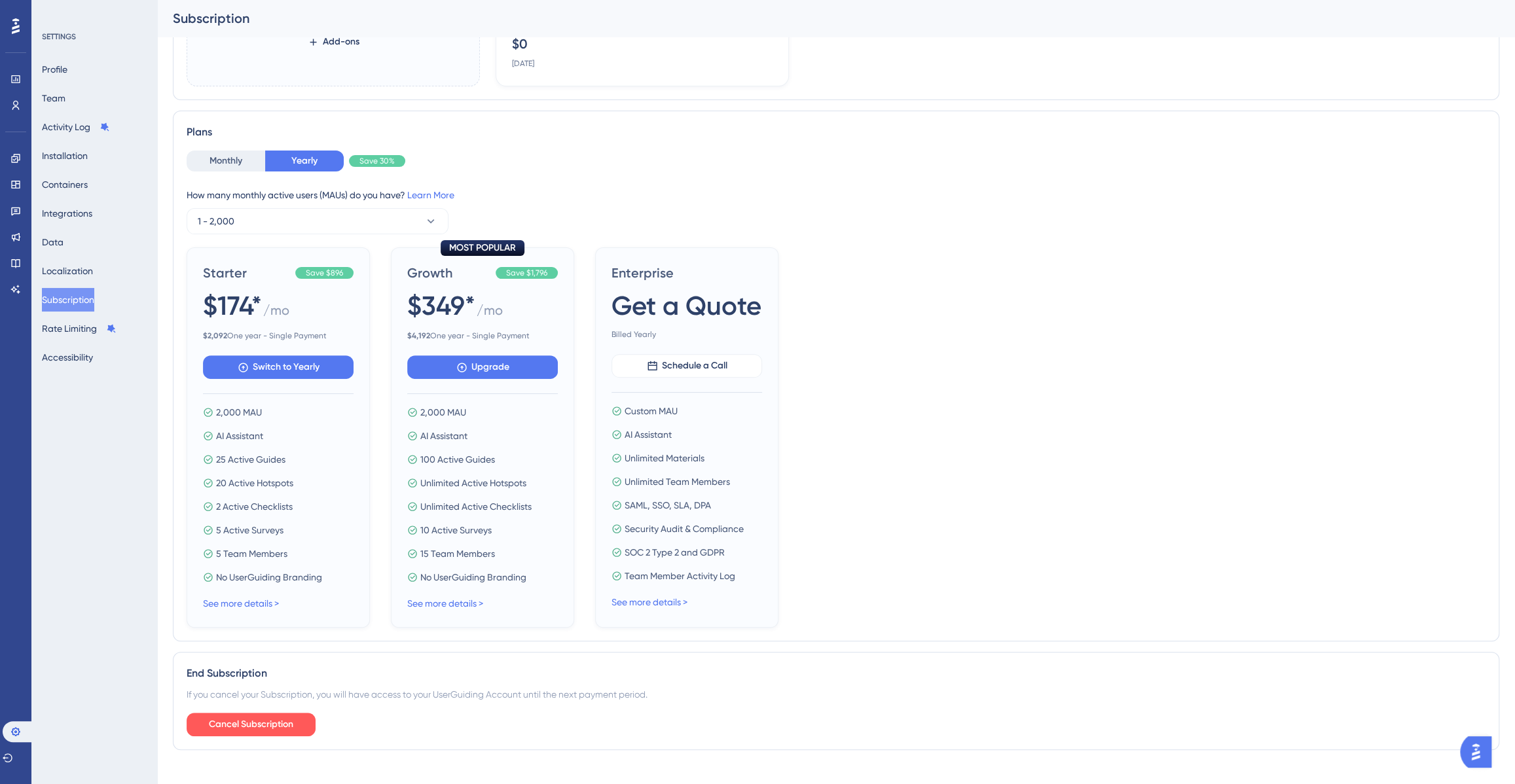
scroll to position [222, 0]
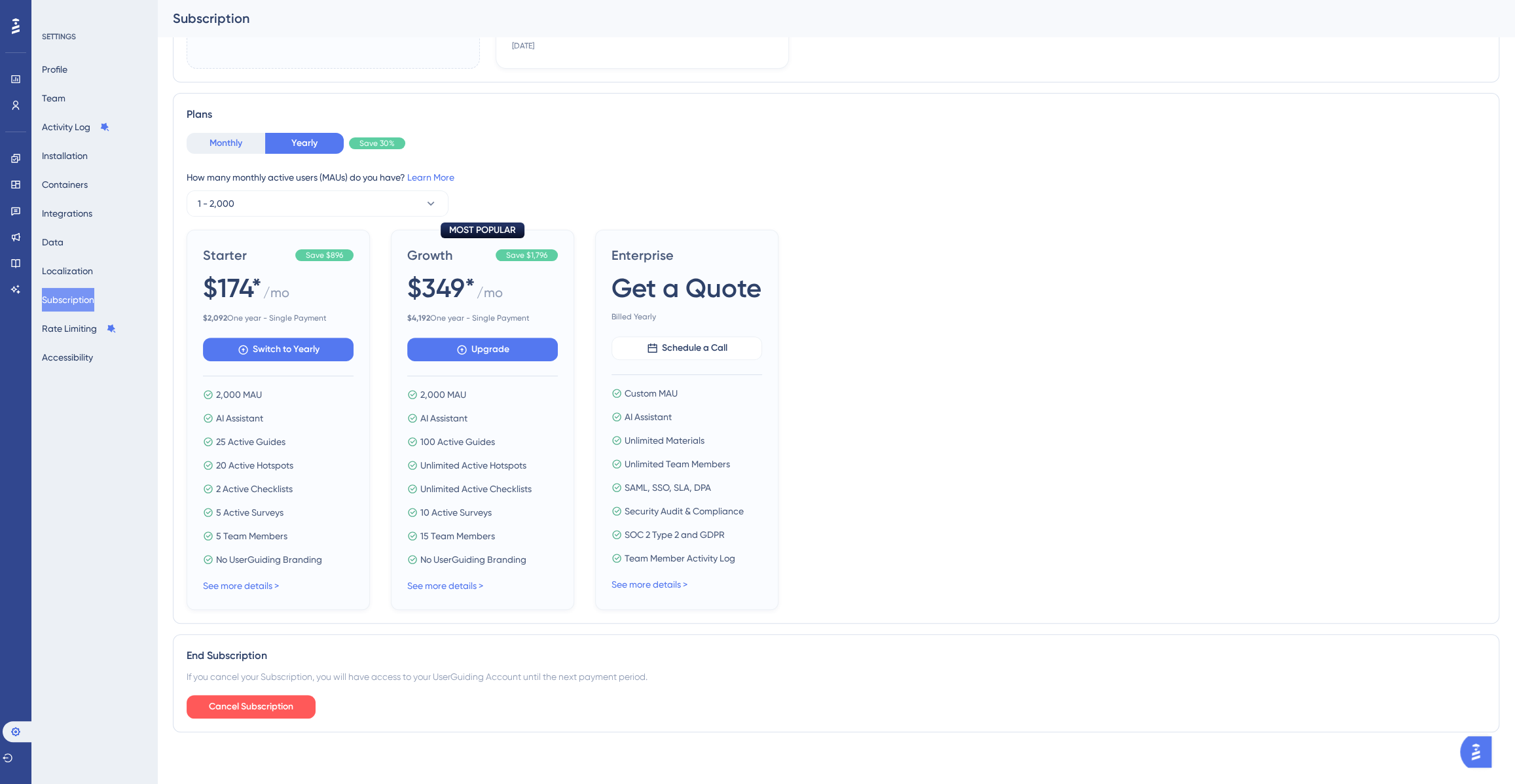
click at [242, 146] on button "Monthly" at bounding box center [225, 143] width 79 height 21
click at [13, 103] on icon at bounding box center [16, 106] width 8 height 9
